Goal: Task Accomplishment & Management: Use online tool/utility

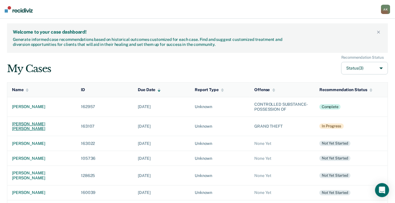
click at [27, 124] on div "[PERSON_NAME] [PERSON_NAME]" at bounding box center [42, 127] width 60 height 10
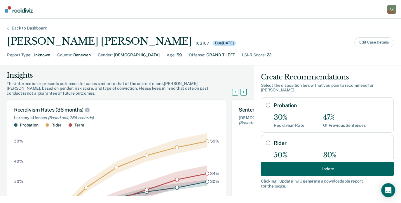
click at [263, 97] on div "Probation 30% Recidivism Rate 47% Of Previous Sentences" at bounding box center [327, 114] width 133 height 35
radio input "true"
radio input "false"
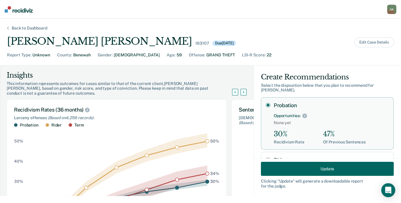
click at [296, 168] on button "Update" at bounding box center [327, 169] width 133 height 14
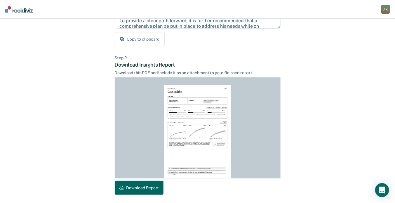
scroll to position [130, 0]
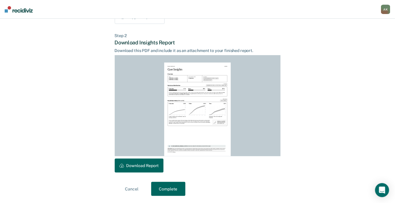
click at [136, 162] on button "Download Report" at bounding box center [139, 166] width 49 height 14
